Goal: Information Seeking & Learning: Learn about a topic

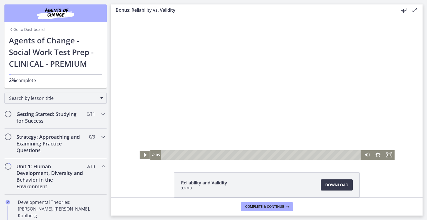
scroll to position [27, 0]
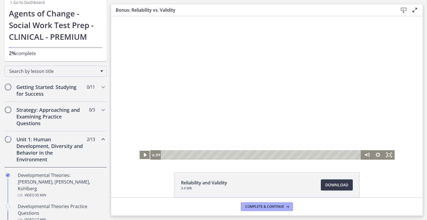
click at [50, 150] on h2 "Unit 1: Human Development, Diversity and Behavior in the Environment" at bounding box center [50, 149] width 68 height 27
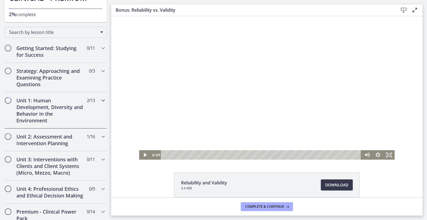
scroll to position [69, 0]
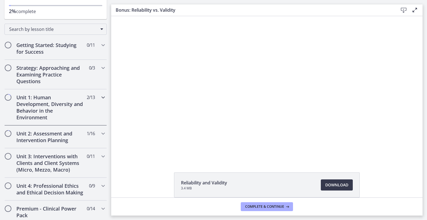
click at [60, 107] on h2 "Unit 1: Human Development, Diversity and Behavior in the Environment" at bounding box center [50, 107] width 68 height 27
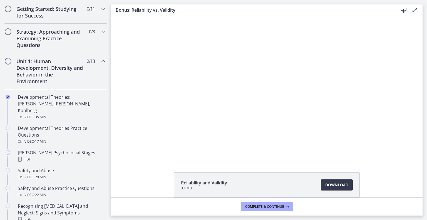
scroll to position [117, 0]
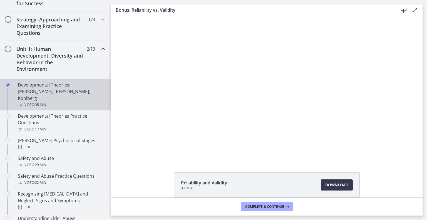
click at [44, 88] on div "Developmental Theories: Erikson, Piaget, Kohlberg Video · 35 min" at bounding box center [61, 94] width 87 height 27
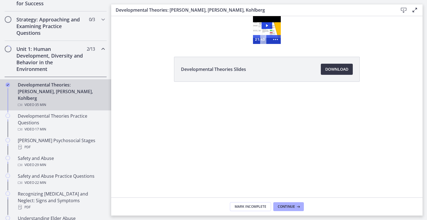
click at [336, 72] on span "Download Opens in a new window" at bounding box center [336, 69] width 23 height 7
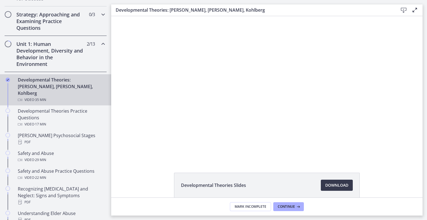
scroll to position [123, 0]
